Goal: Transaction & Acquisition: Purchase product/service

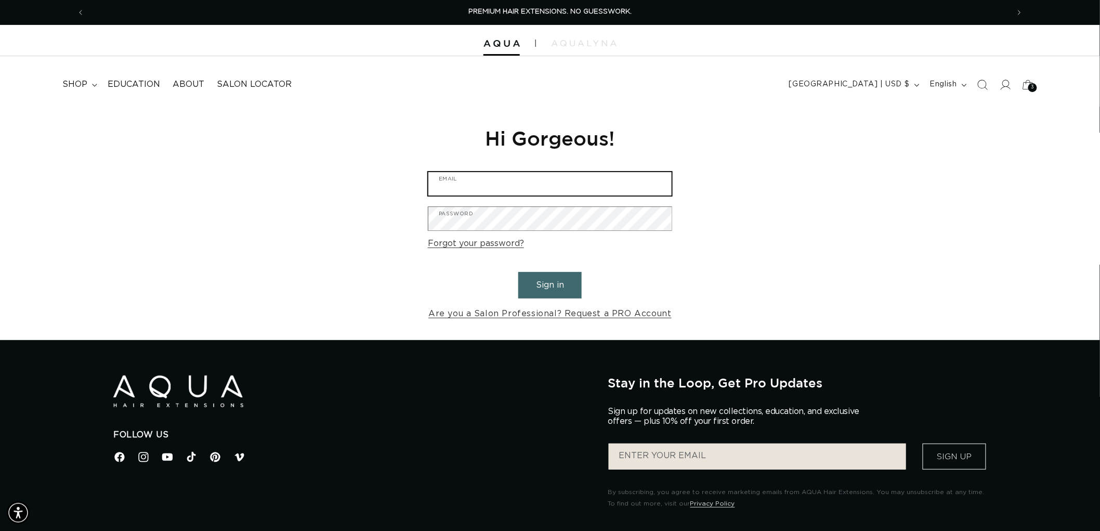
type input "graphics@pabeauty.com"
click at [559, 279] on button "Sign in" at bounding box center [549, 285] width 63 height 27
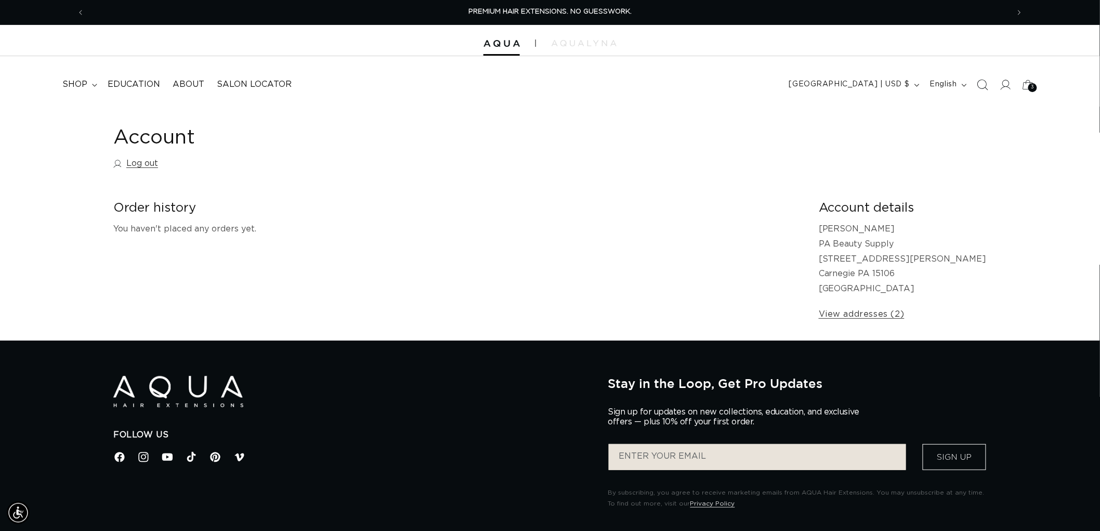
click at [985, 79] on icon "Search" at bounding box center [982, 84] width 11 height 11
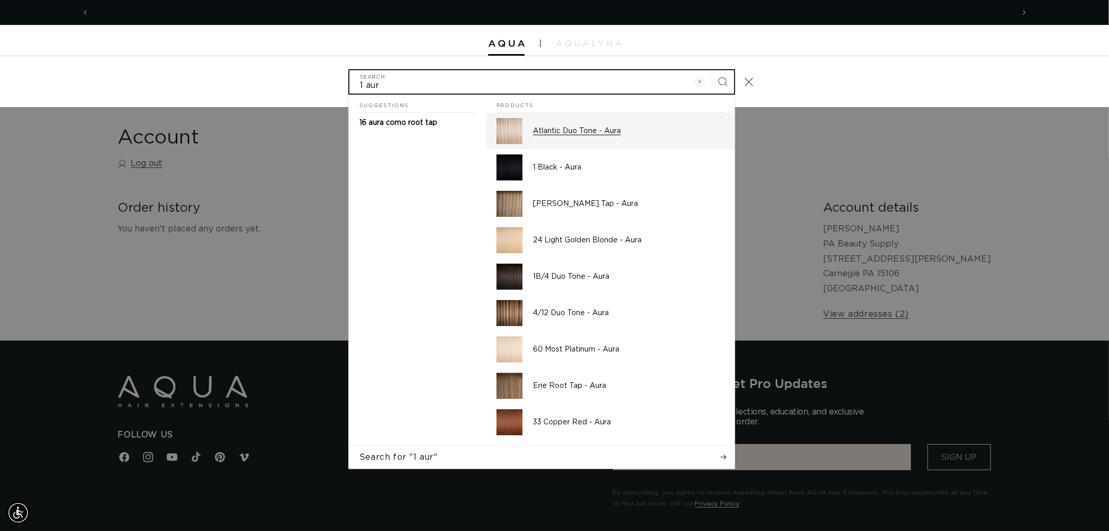
scroll to position [0, 1848]
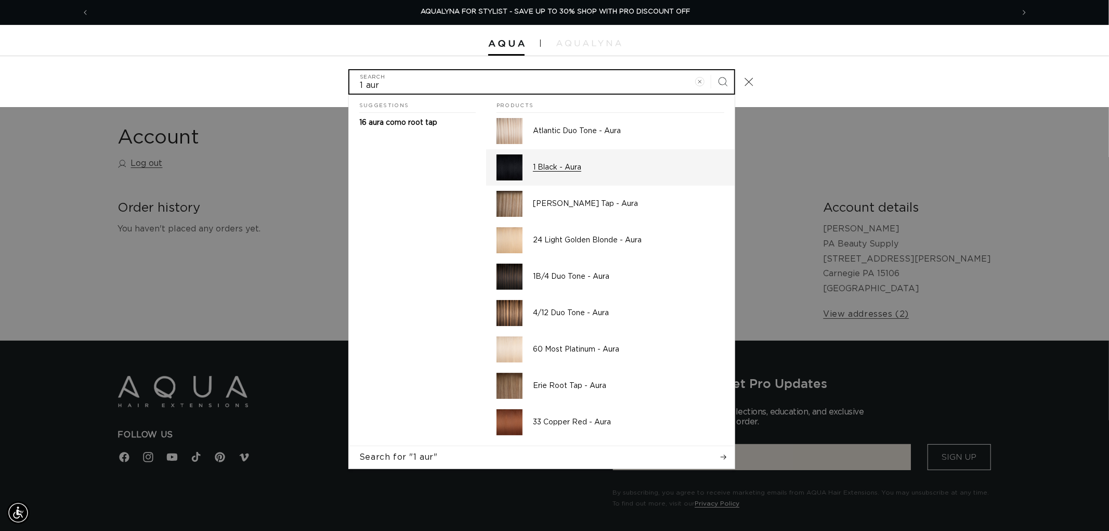
type input "1 aur"
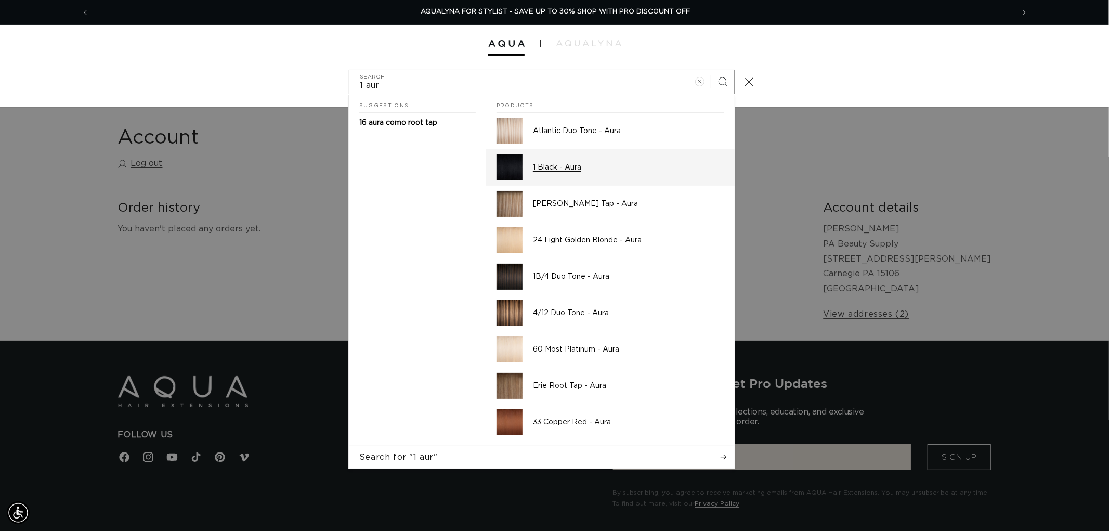
click at [566, 159] on div "1 Black - Aura" at bounding box center [628, 167] width 191 height 26
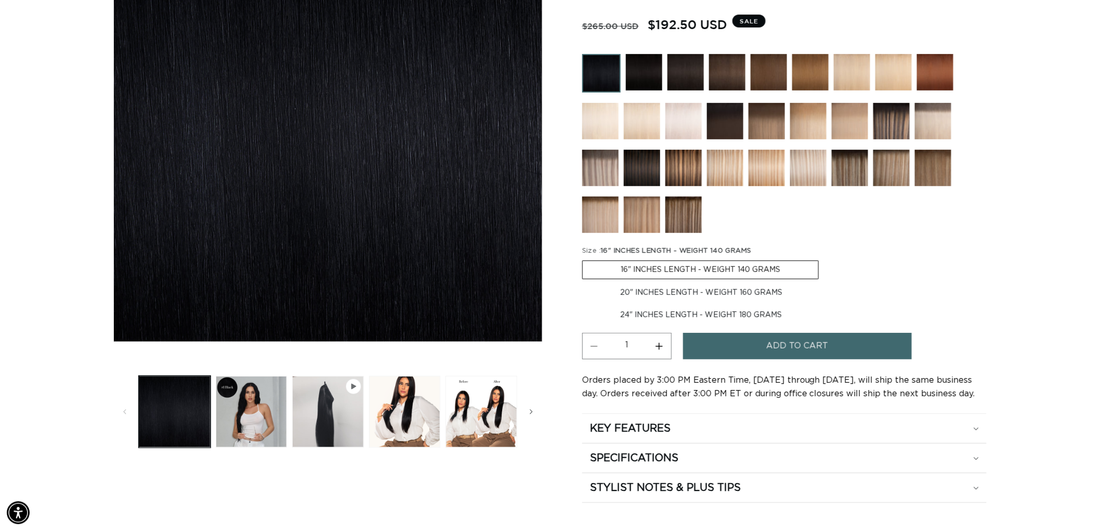
scroll to position [0, 1848]
